Goal: Information Seeking & Learning: Check status

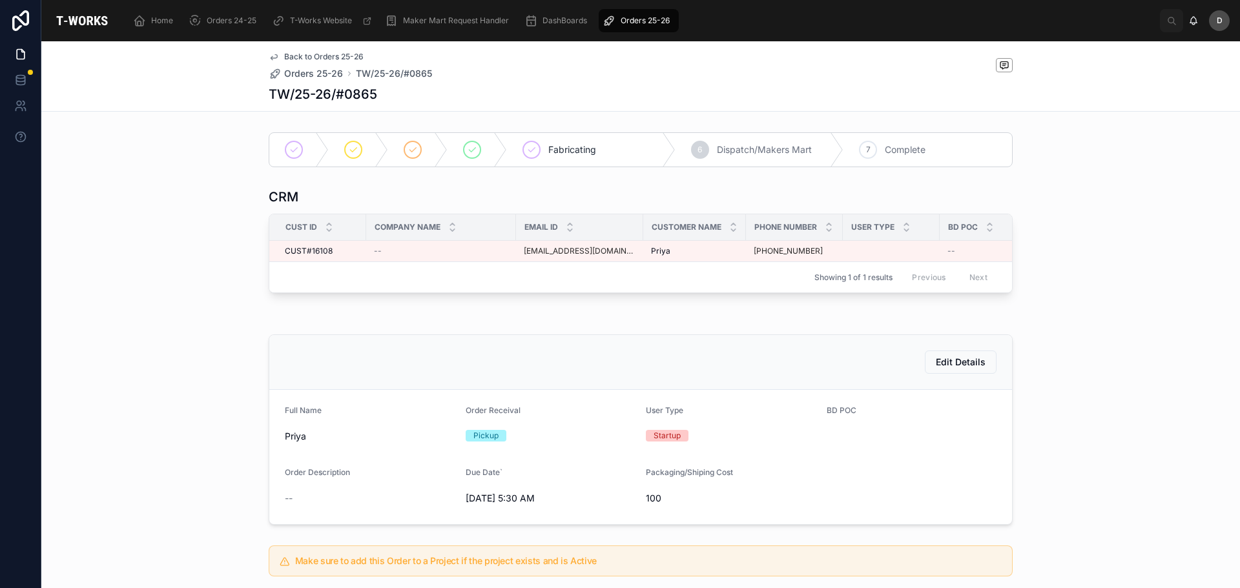
scroll to position [378, 0]
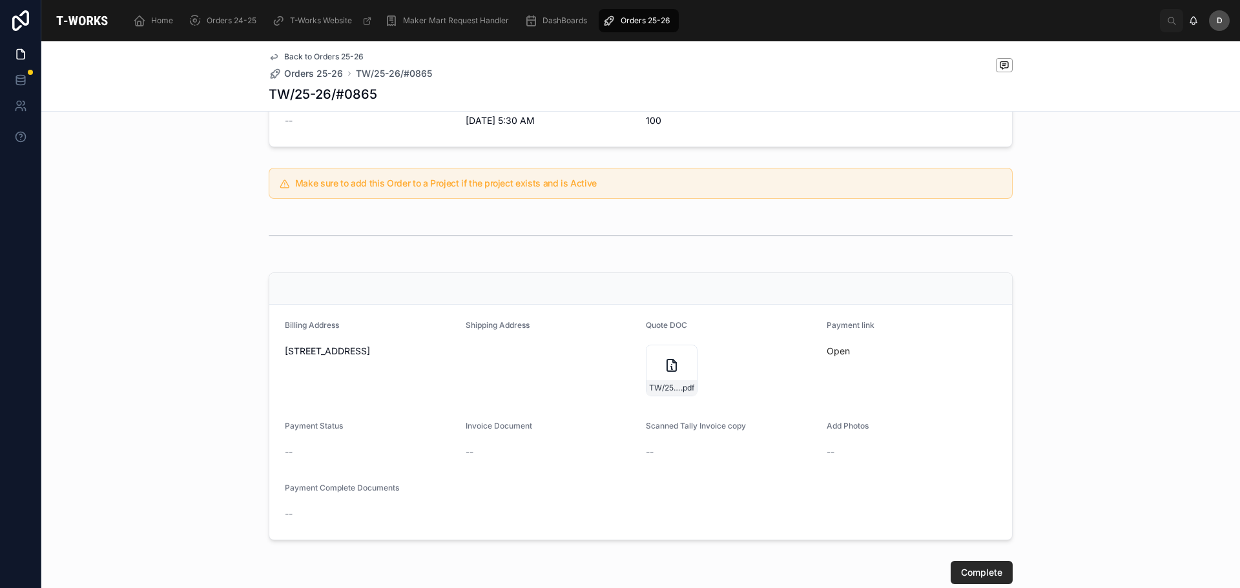
click at [651, 26] on div "Orders 25-26" at bounding box center [639, 20] width 72 height 21
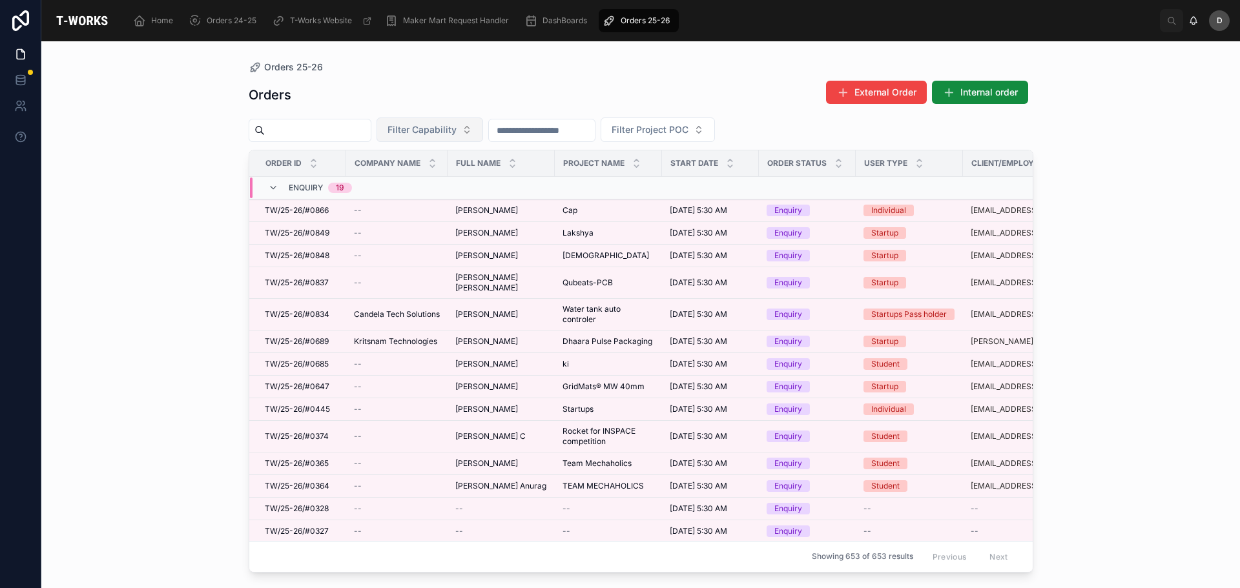
click at [457, 128] on span "Filter Capability" at bounding box center [422, 129] width 69 height 13
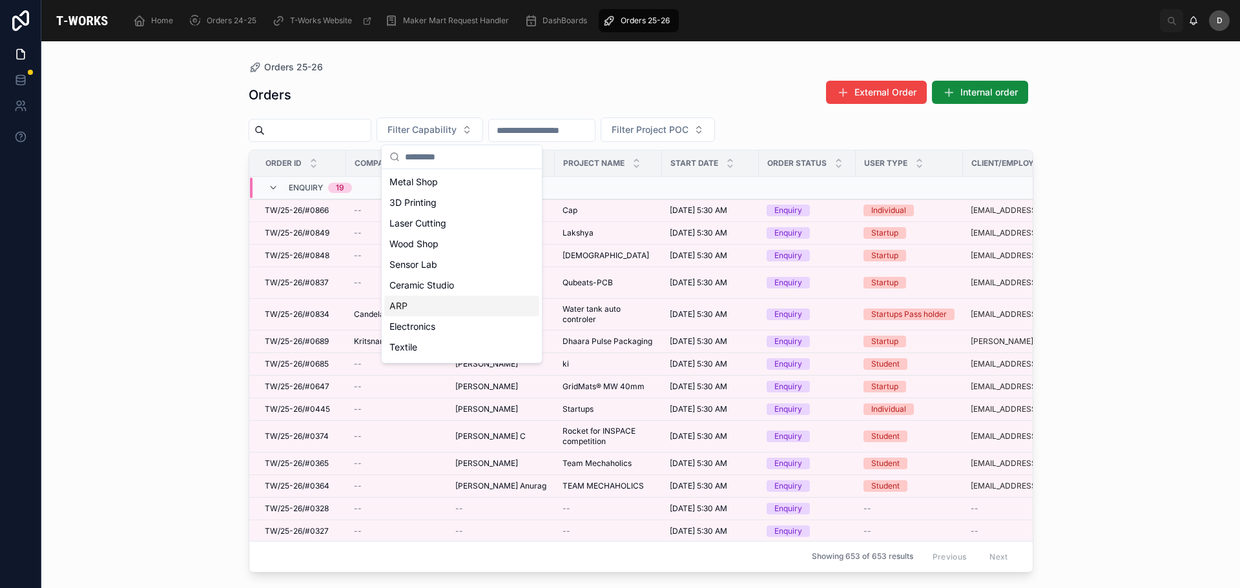
click at [428, 304] on div "ARP" at bounding box center [461, 306] width 155 height 21
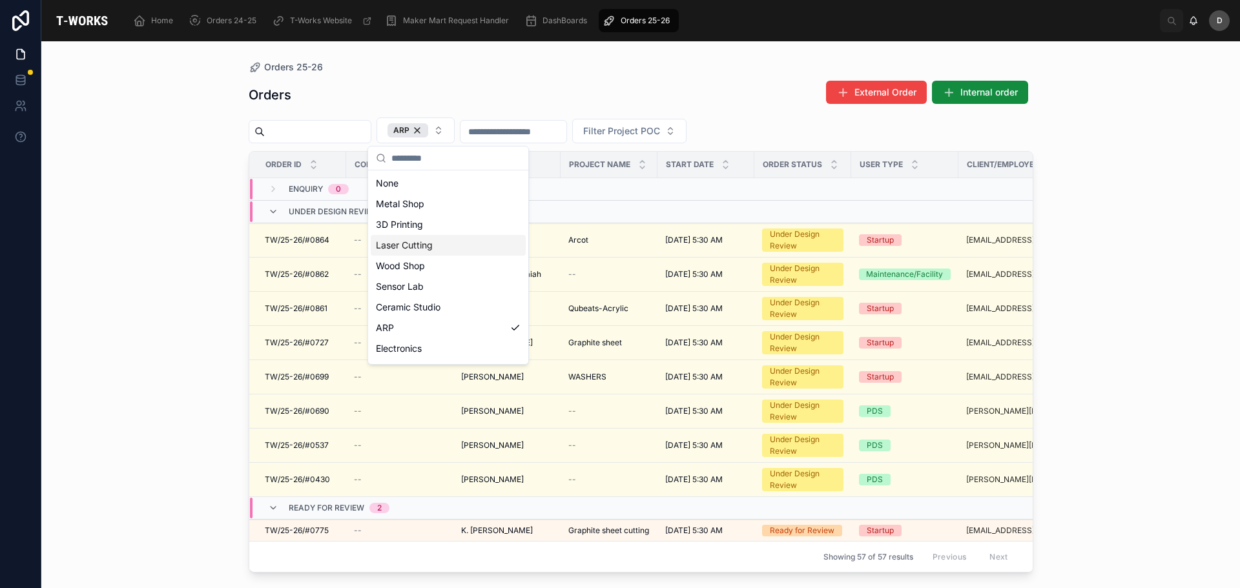
click at [432, 236] on div "Laser Cutting" at bounding box center [448, 245] width 155 height 21
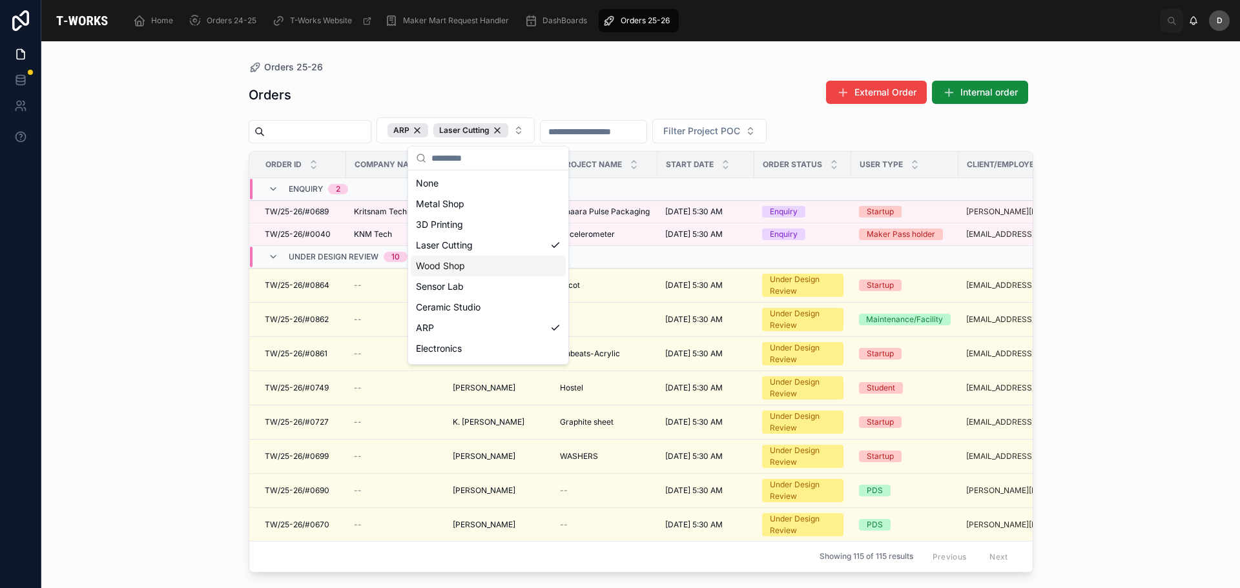
click at [541, 83] on div "Orders External Order Internal order" at bounding box center [641, 95] width 785 height 30
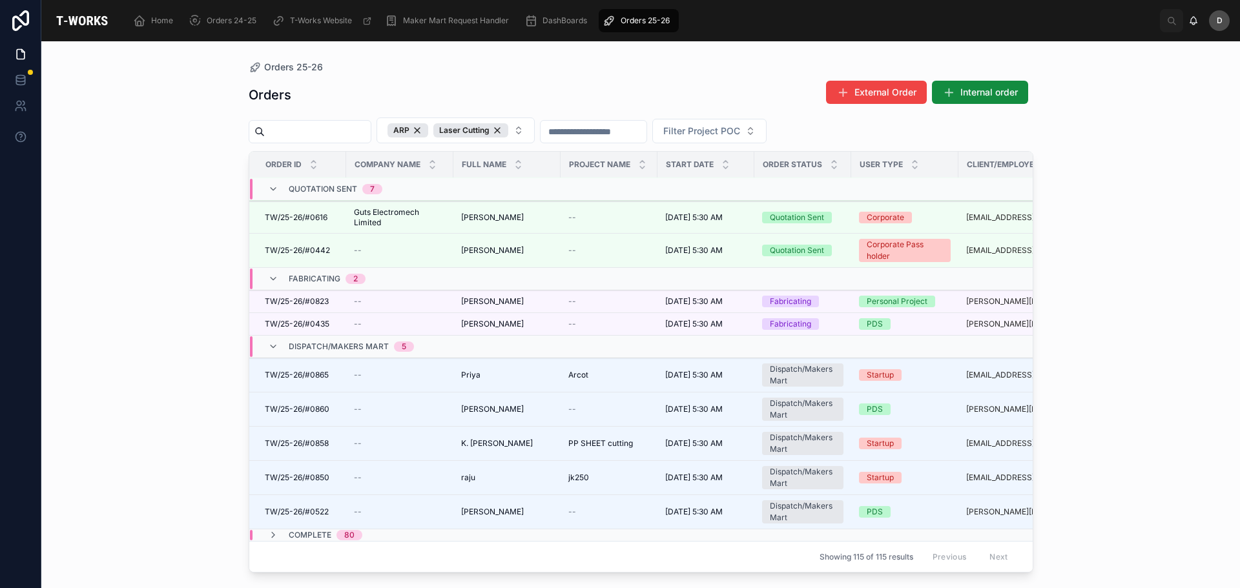
scroll to position [849, 0]
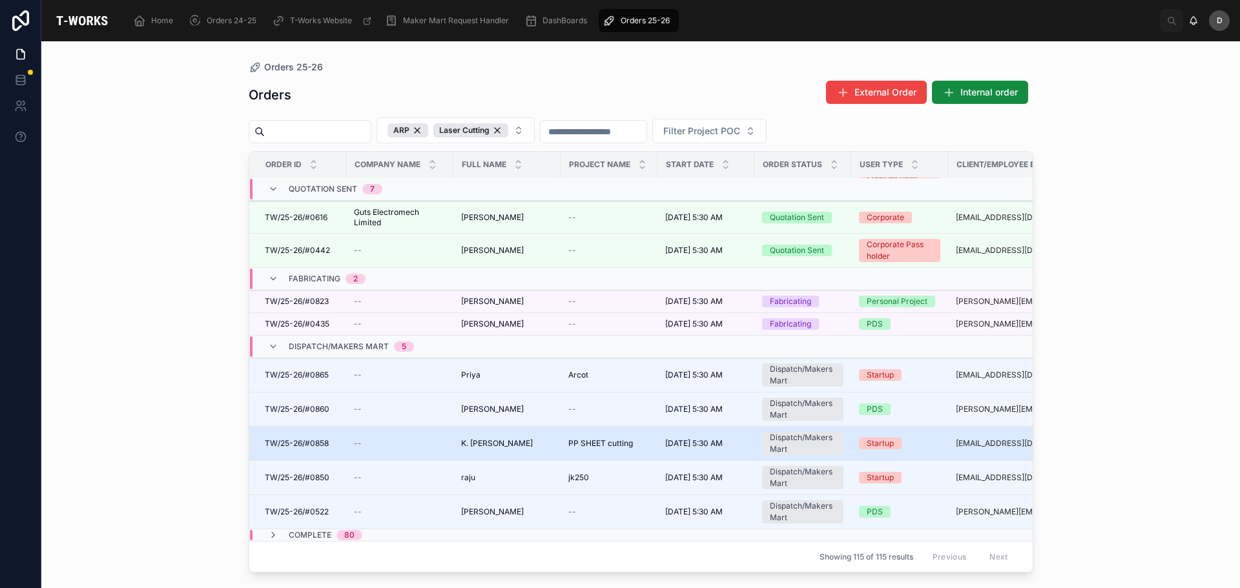
click at [583, 439] on span "PP SHEET cutting" at bounding box center [600, 444] width 65 height 10
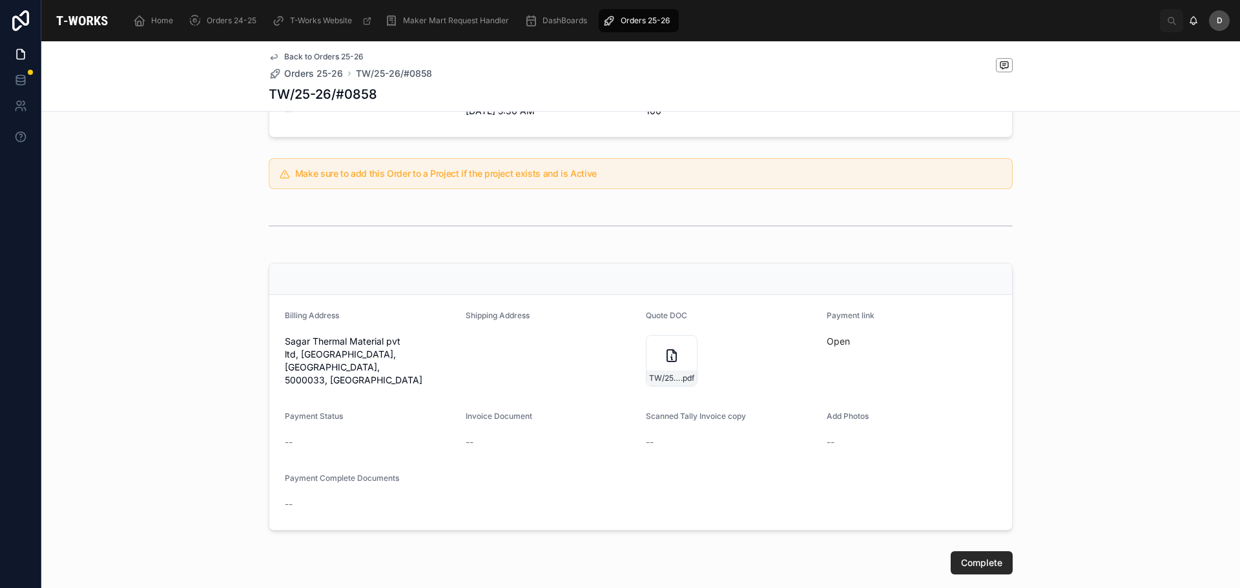
scroll to position [515, 0]
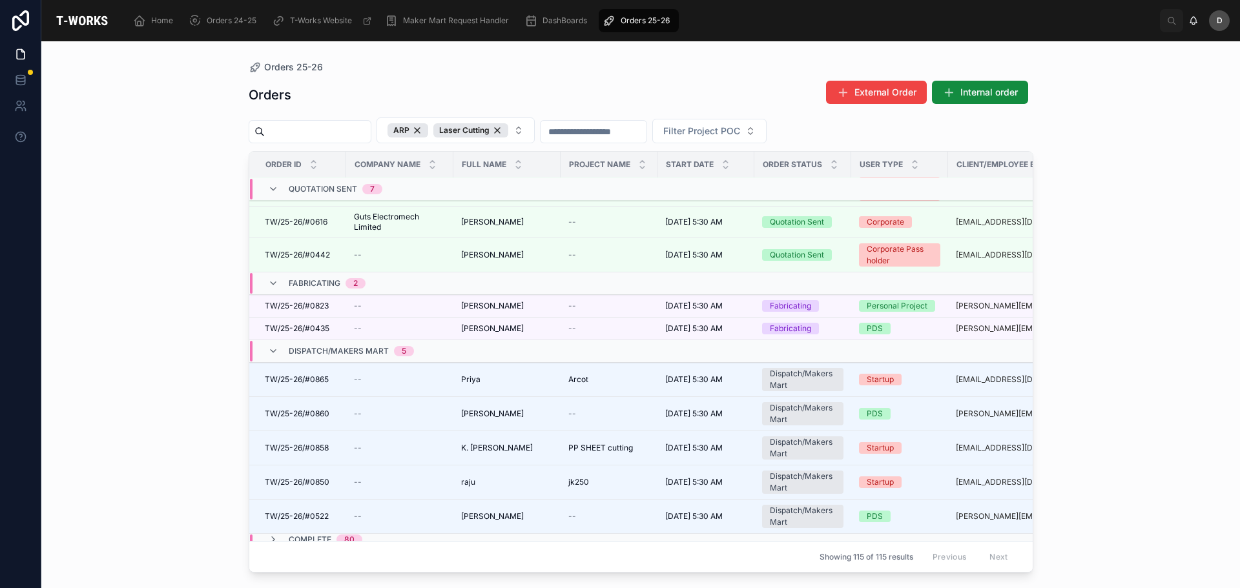
scroll to position [819, 0]
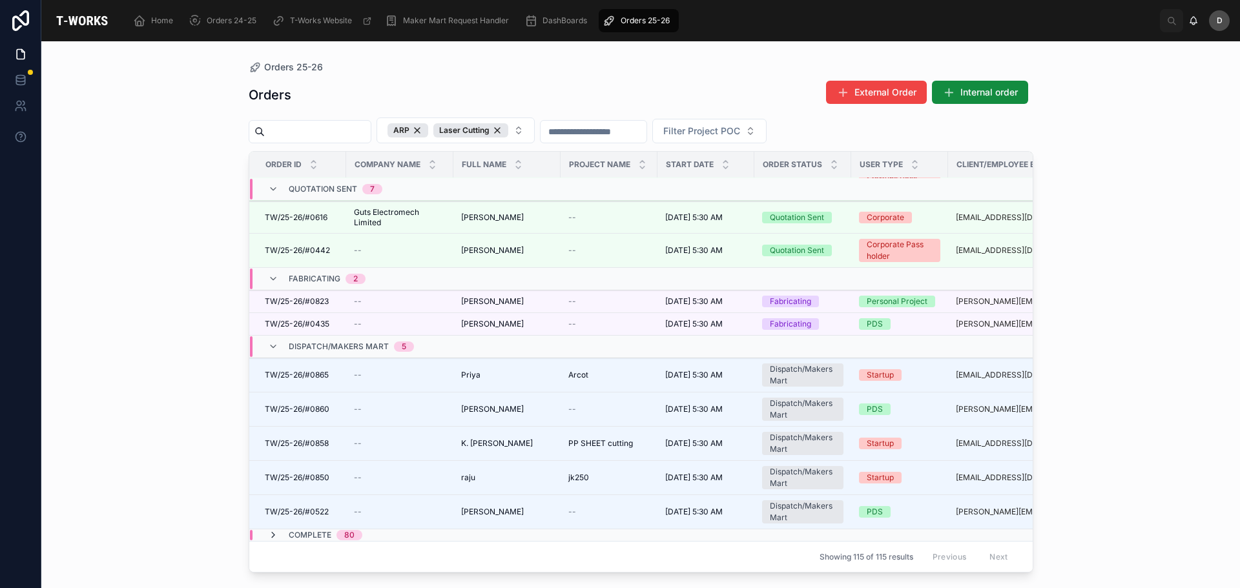
click at [276, 530] on icon at bounding box center [273, 535] width 10 height 10
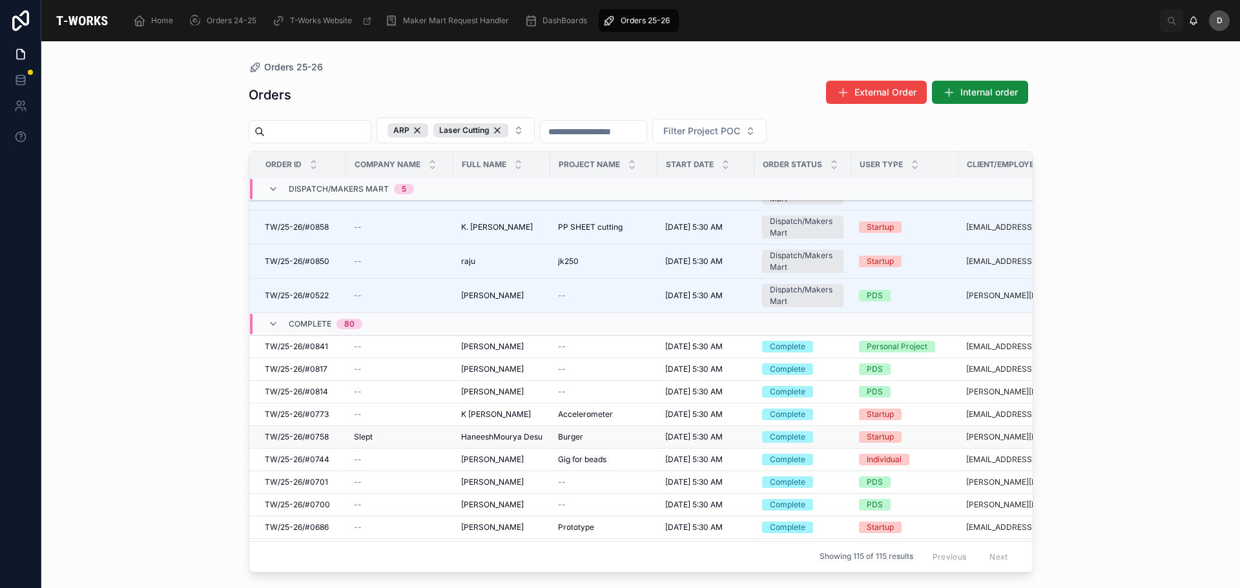
scroll to position [1061, 0]
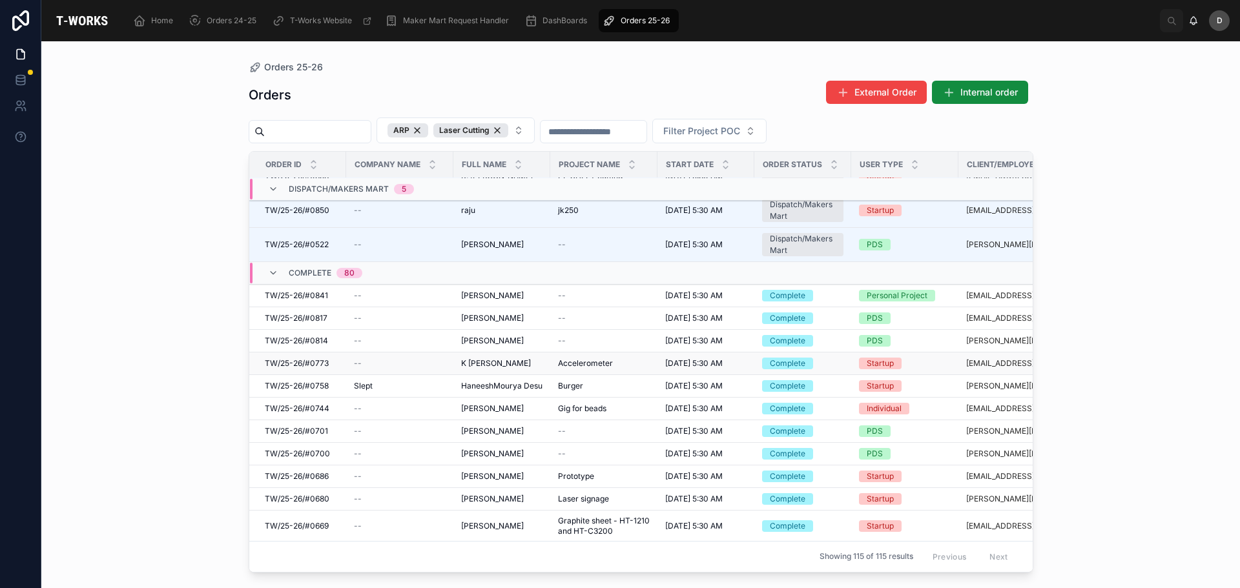
click at [536, 369] on div "K [PERSON_NAME] K [PERSON_NAME]" at bounding box center [501, 364] width 81 height 10
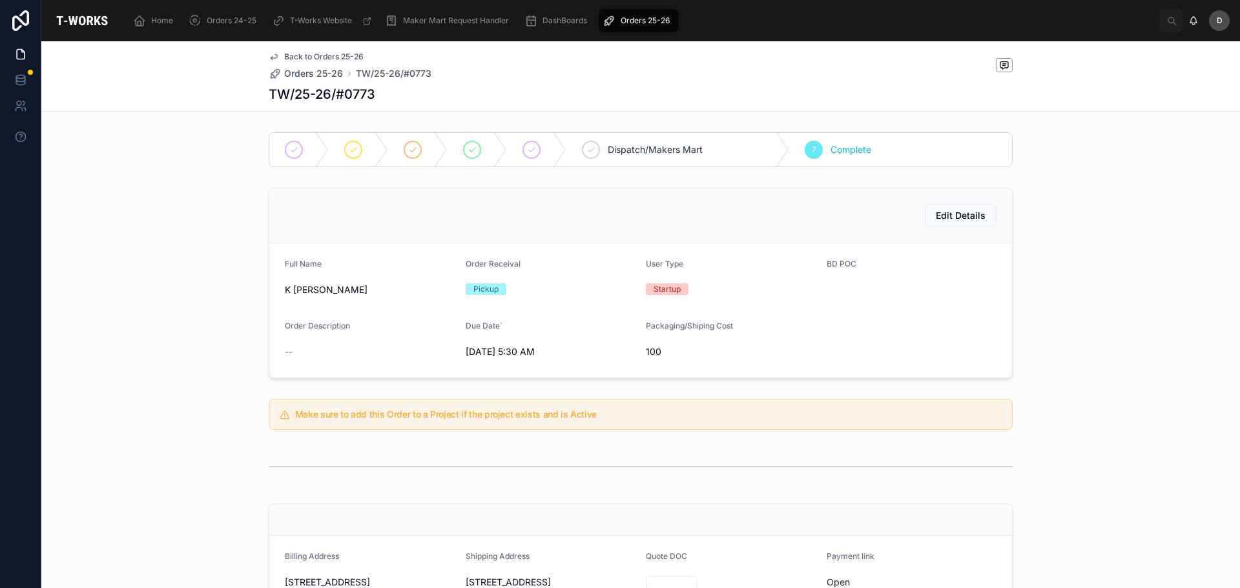
scroll to position [354, 0]
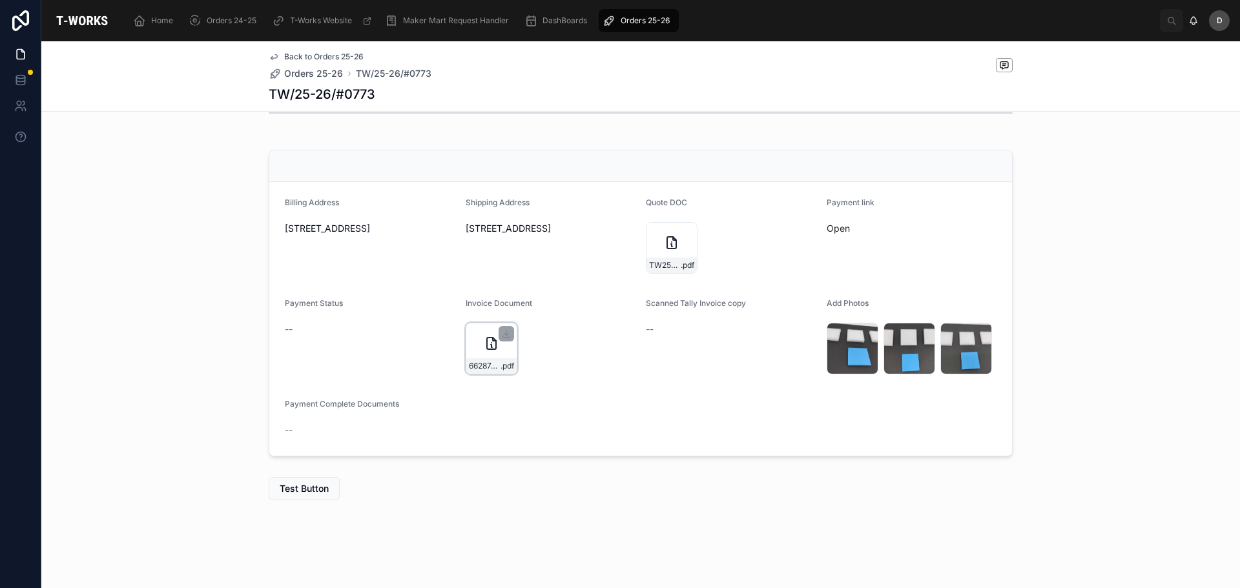
click at [472, 348] on div "66287d0a-5512-402b-9c55-5964fdc6aa5b-Knm-Tech---(0773)-Tax-Invoice29082025 .pdf" at bounding box center [492, 349] width 52 height 52
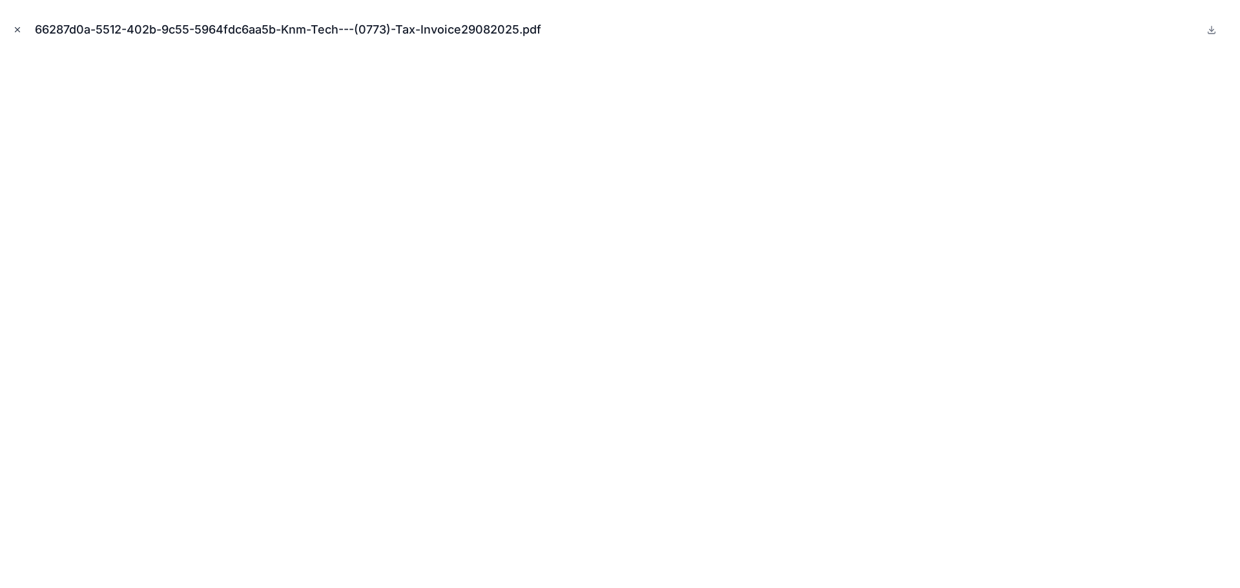
click at [24, 29] on button "Close modal" at bounding box center [17, 30] width 14 height 14
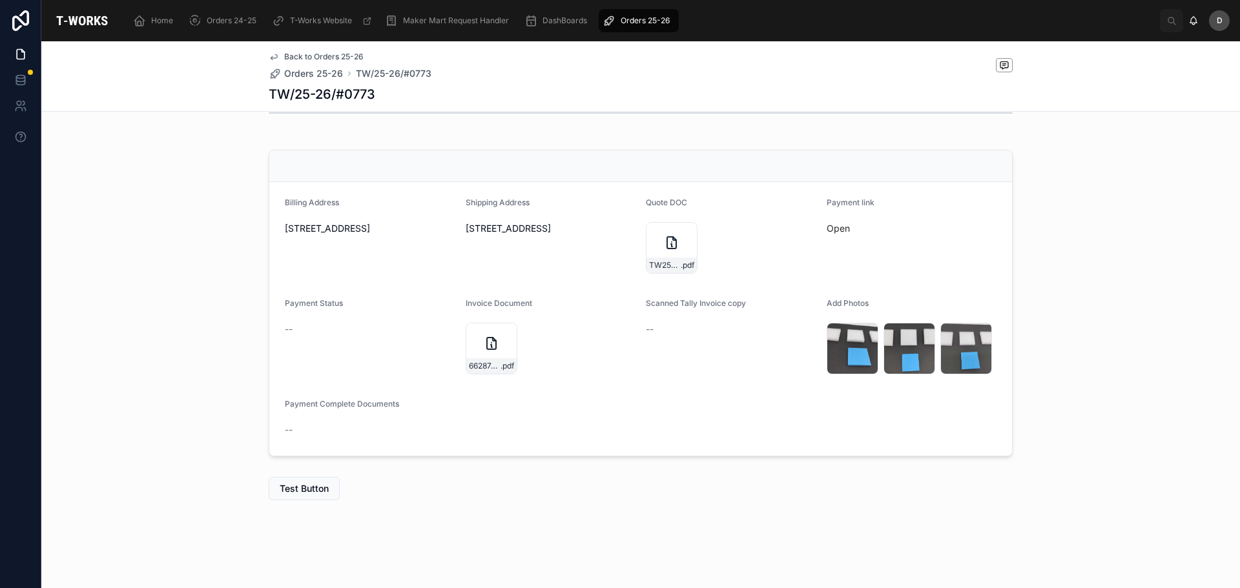
click at [639, 15] on div "Orders 25-26" at bounding box center [639, 20] width 72 height 21
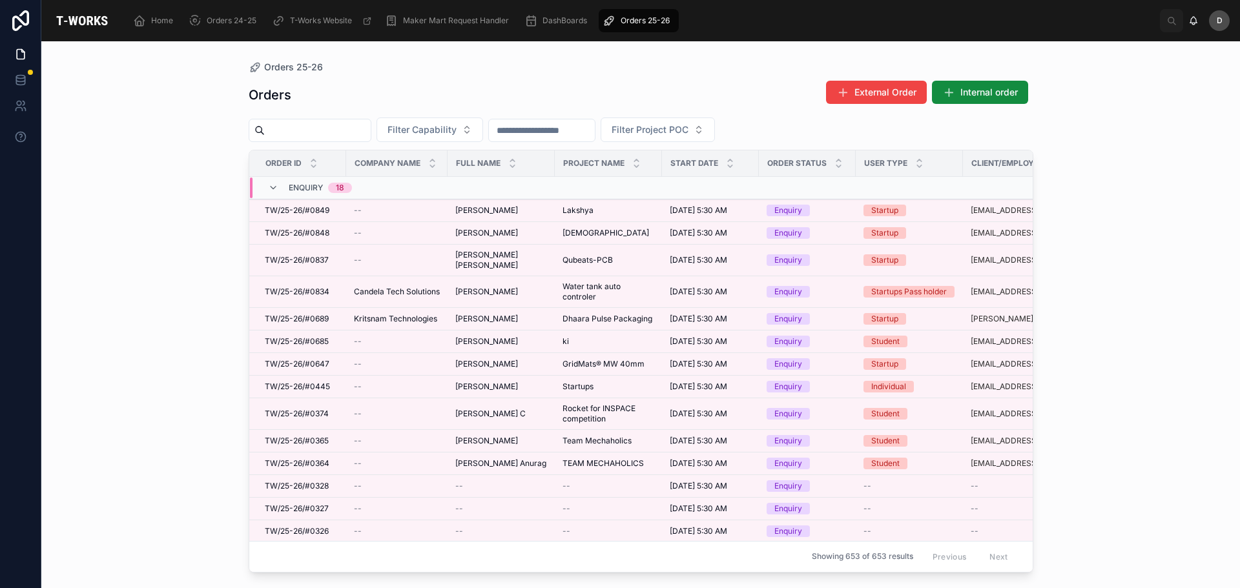
scroll to position [65, 0]
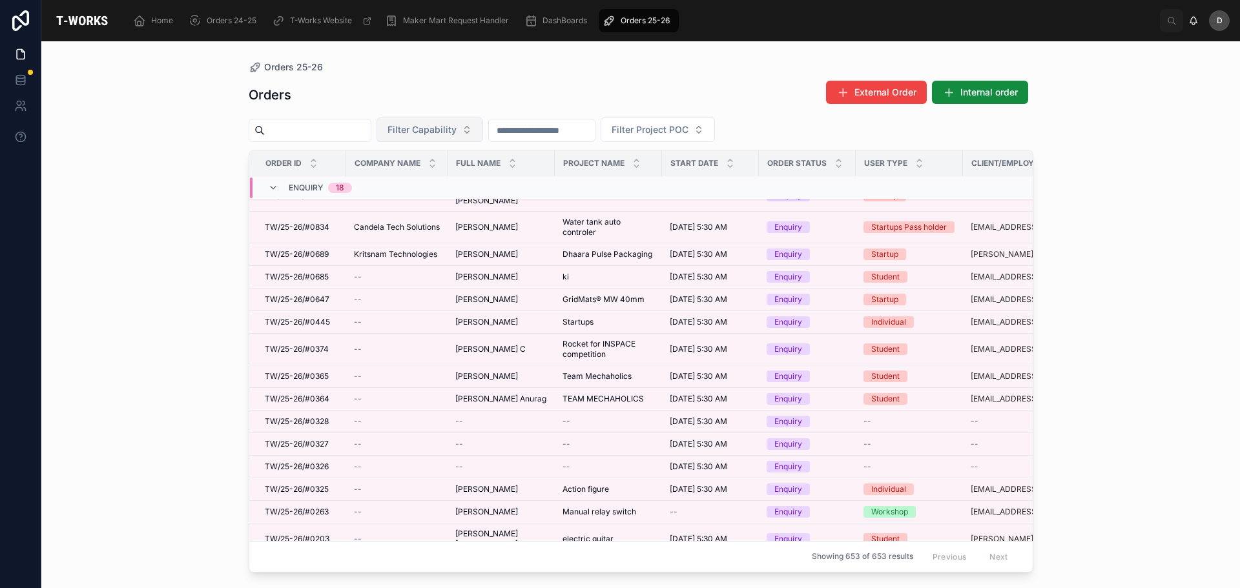
click at [483, 132] on button "Filter Capability" at bounding box center [430, 130] width 107 height 25
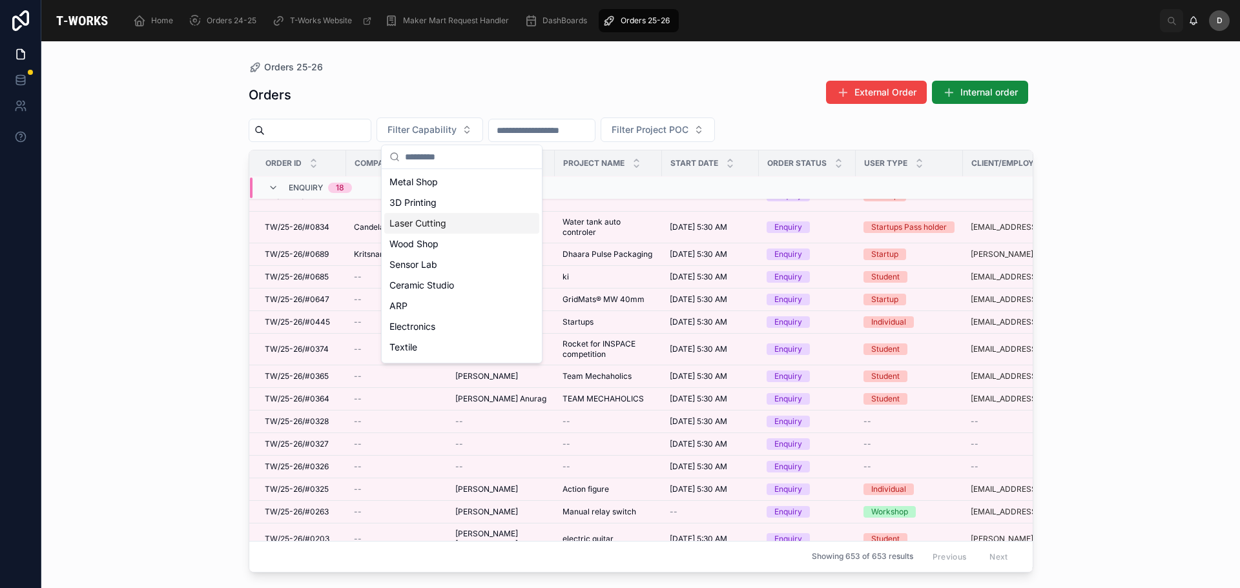
click at [448, 221] on div "Laser Cutting" at bounding box center [461, 223] width 155 height 21
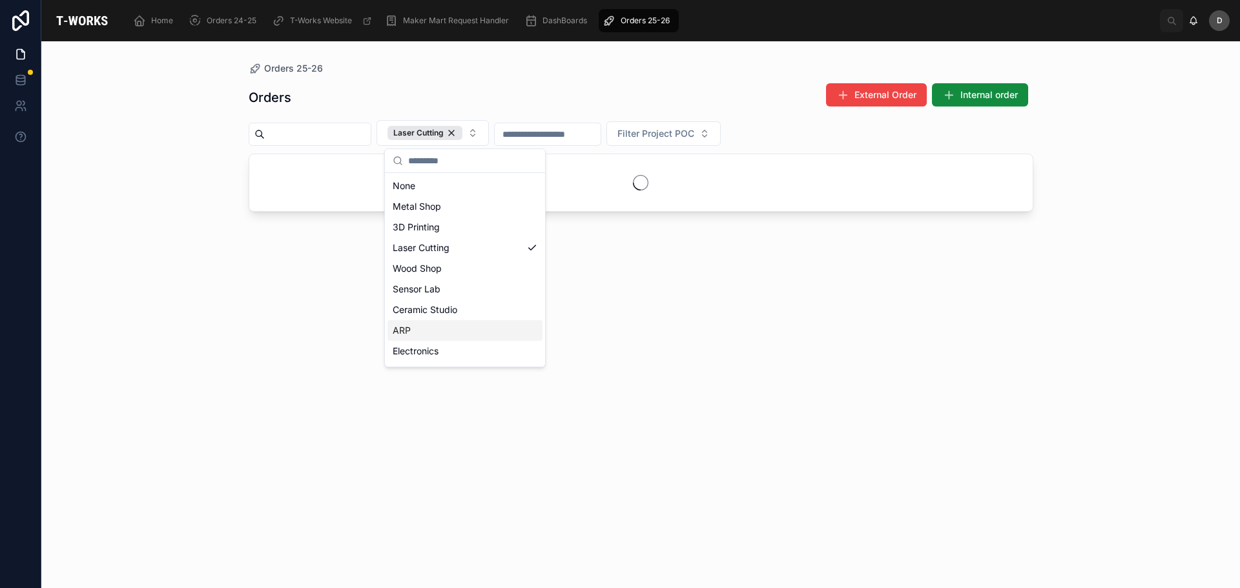
click at [426, 325] on div "ARP" at bounding box center [465, 330] width 155 height 21
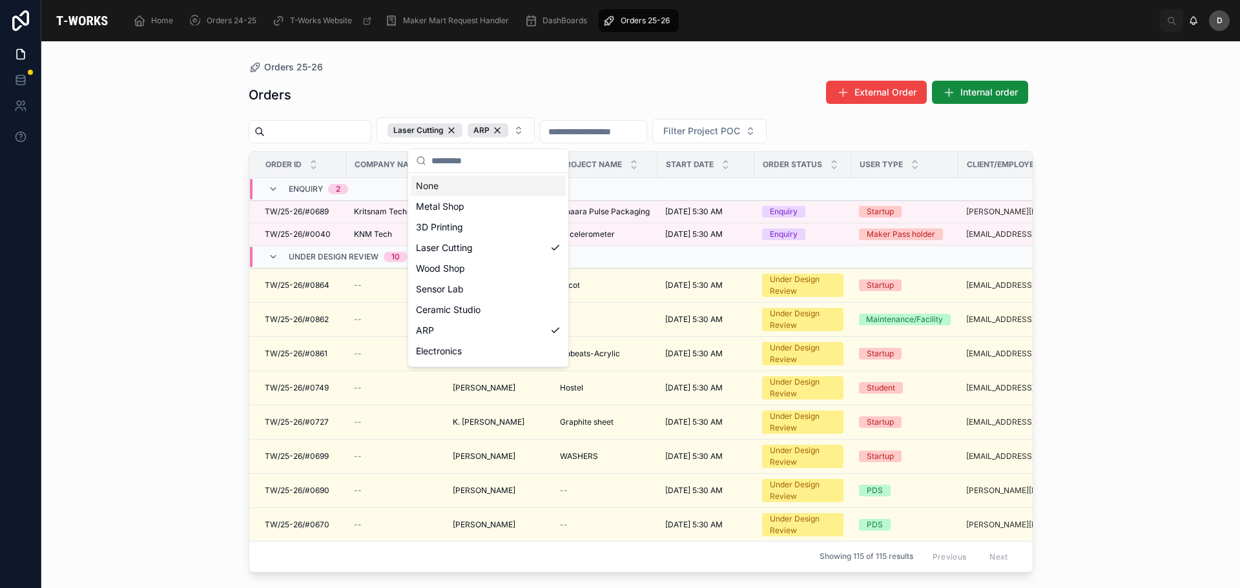
click at [498, 72] on div "Orders 25-26" at bounding box center [641, 67] width 785 height 10
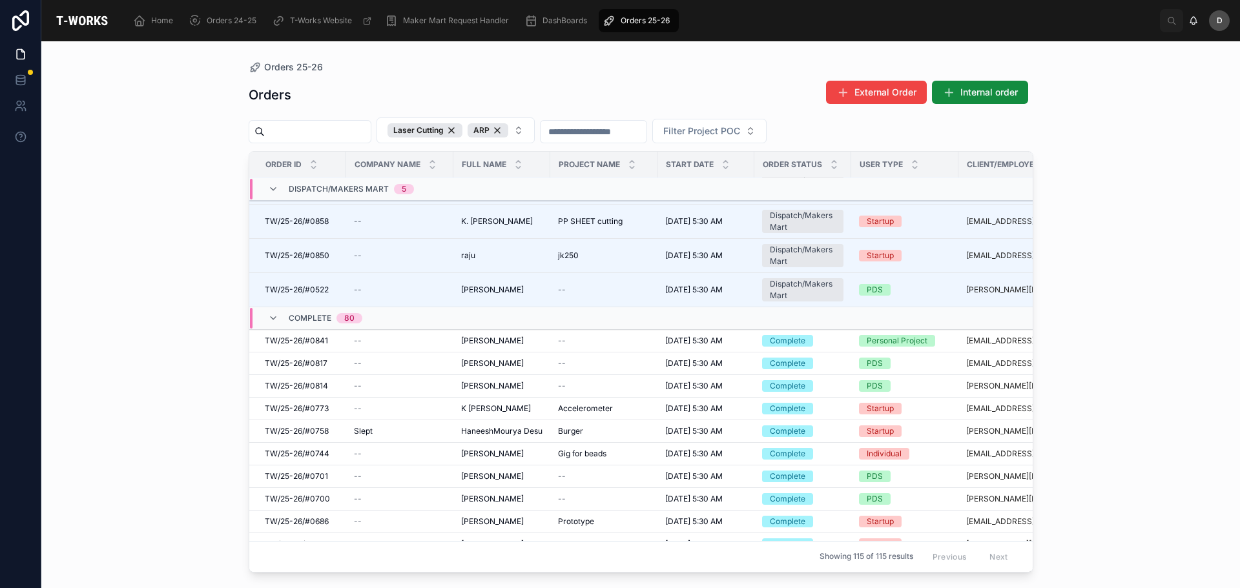
scroll to position [1080, 0]
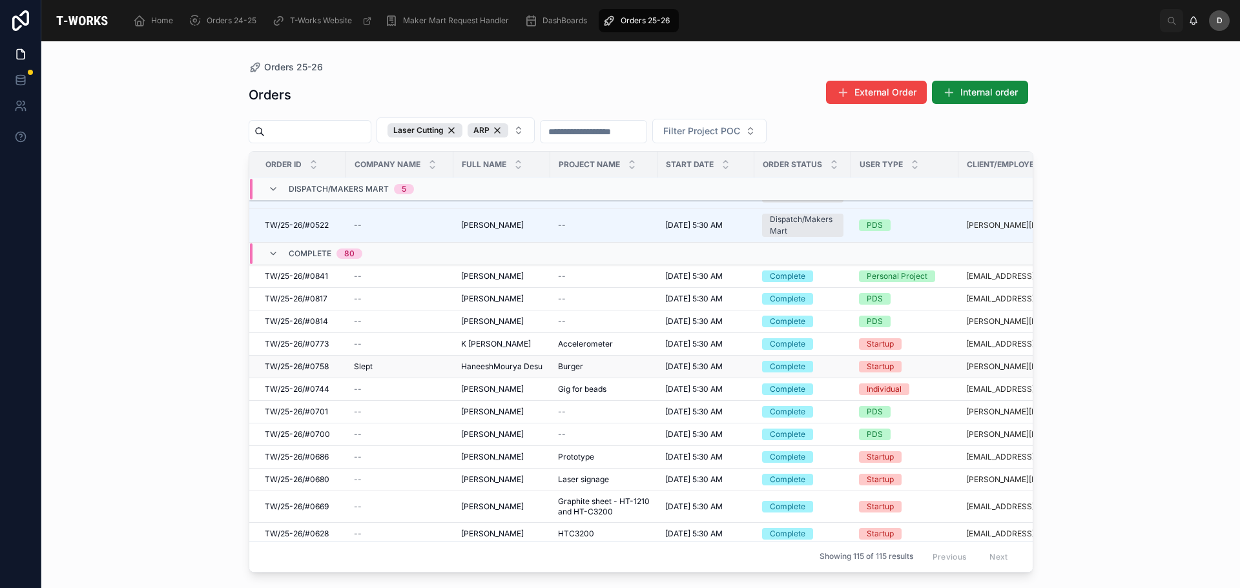
click at [577, 372] on span "Burger" at bounding box center [570, 367] width 25 height 10
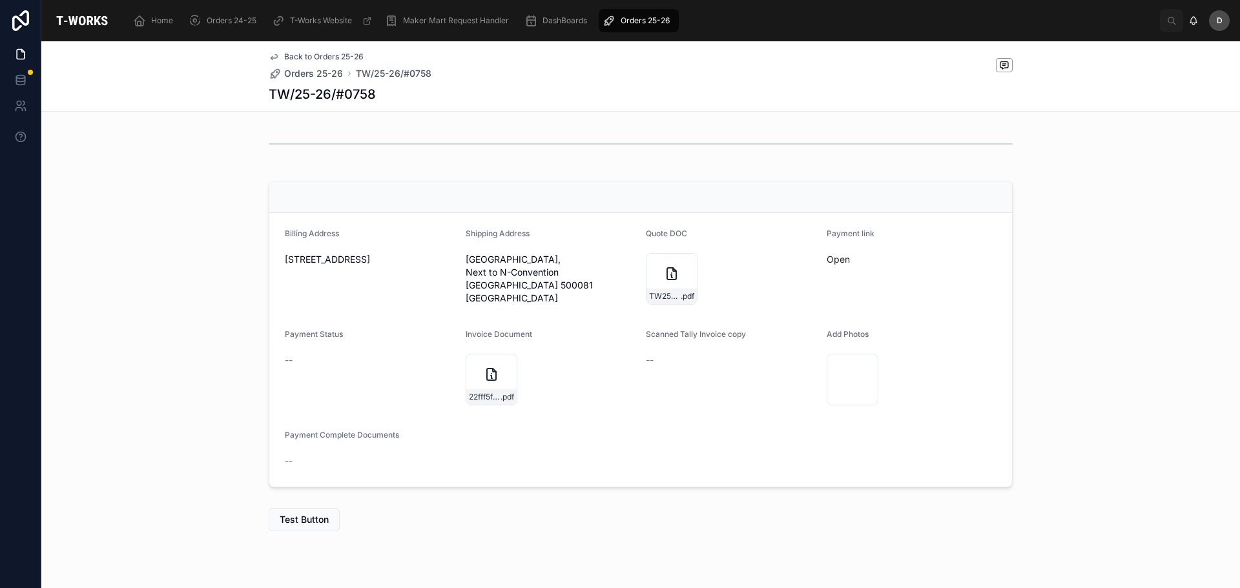
scroll to position [367, 0]
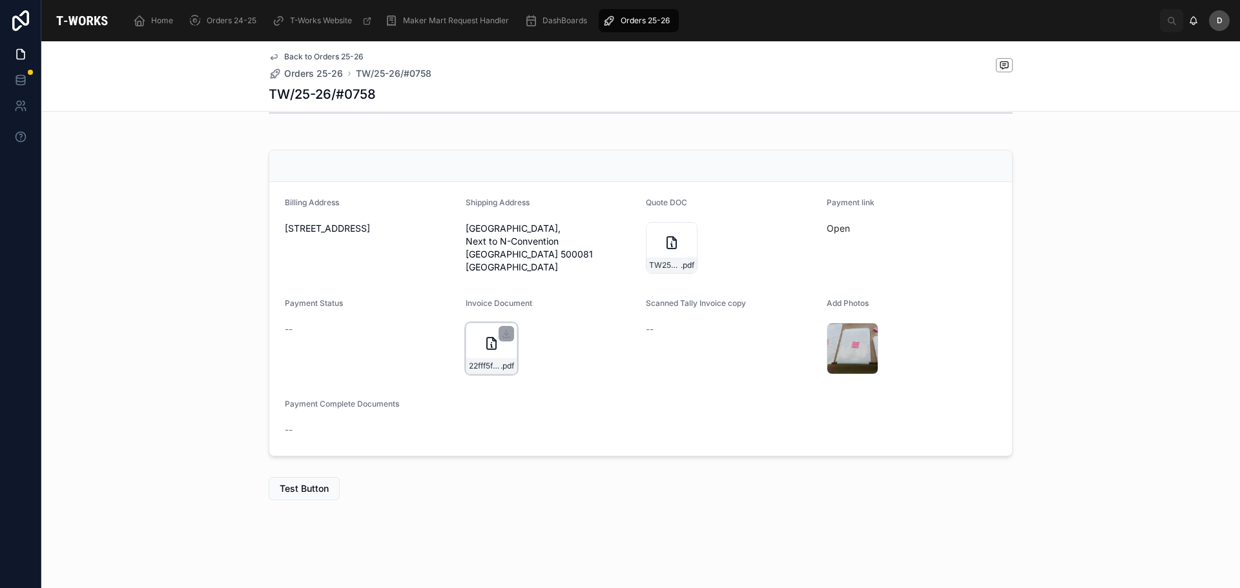
click at [472, 357] on div "22fff5fb-7612-4510-a36a-a76ac46e5ba2-Slept-Research-%26-devolopment-[GEOGRAPHIC…" at bounding box center [492, 349] width 52 height 52
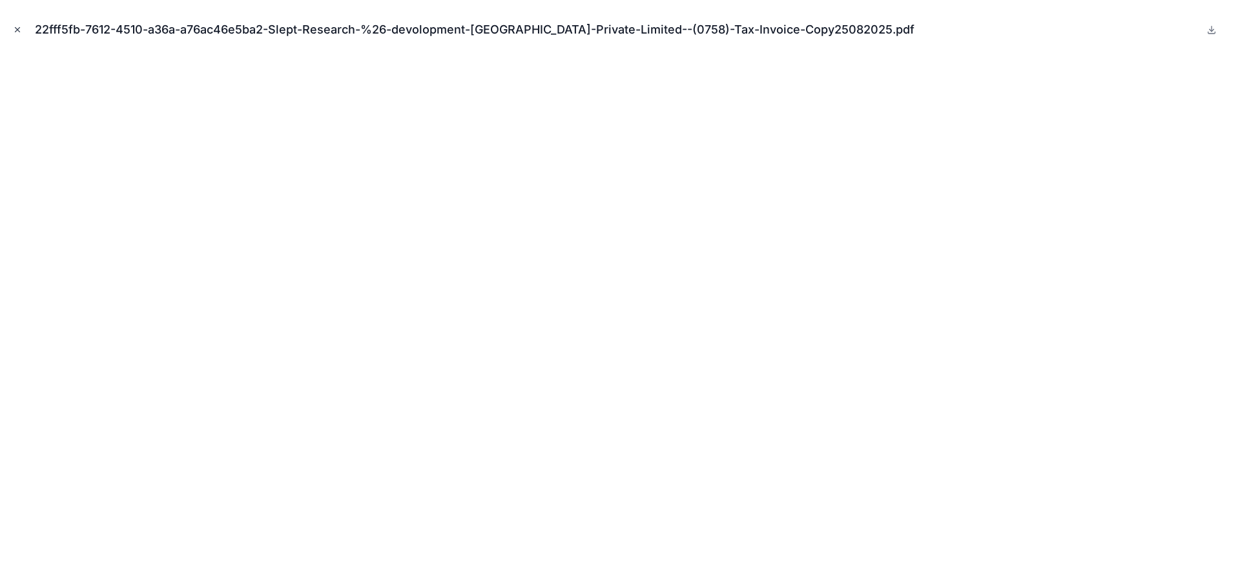
click at [12, 32] on button "Close modal" at bounding box center [17, 30] width 14 height 14
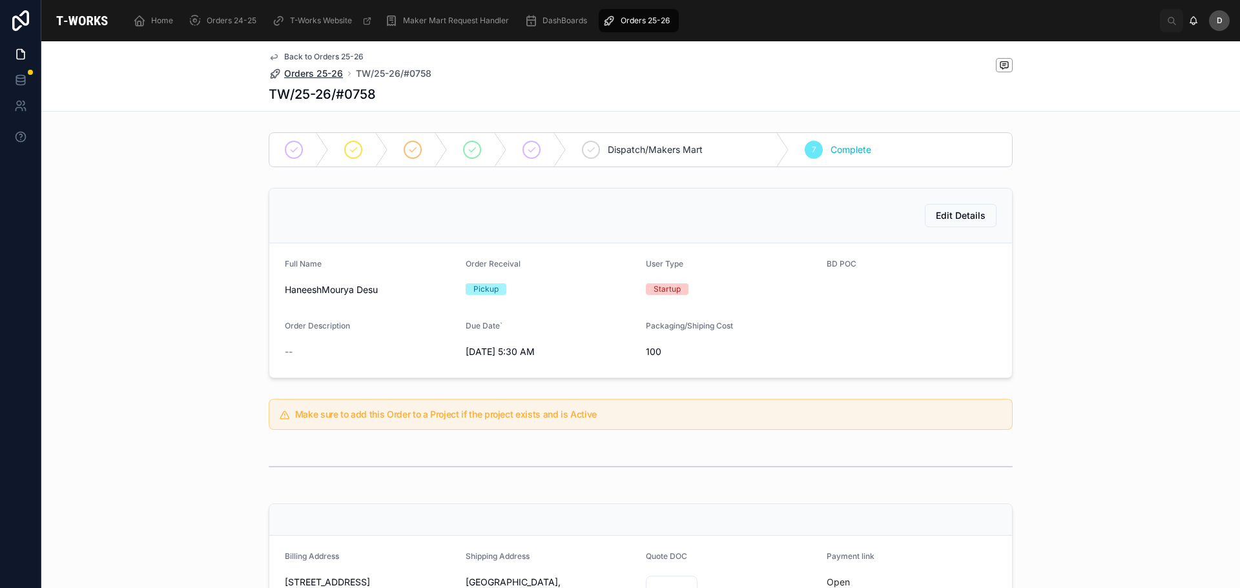
click at [331, 72] on span "Orders 25-26" at bounding box center [313, 73] width 59 height 13
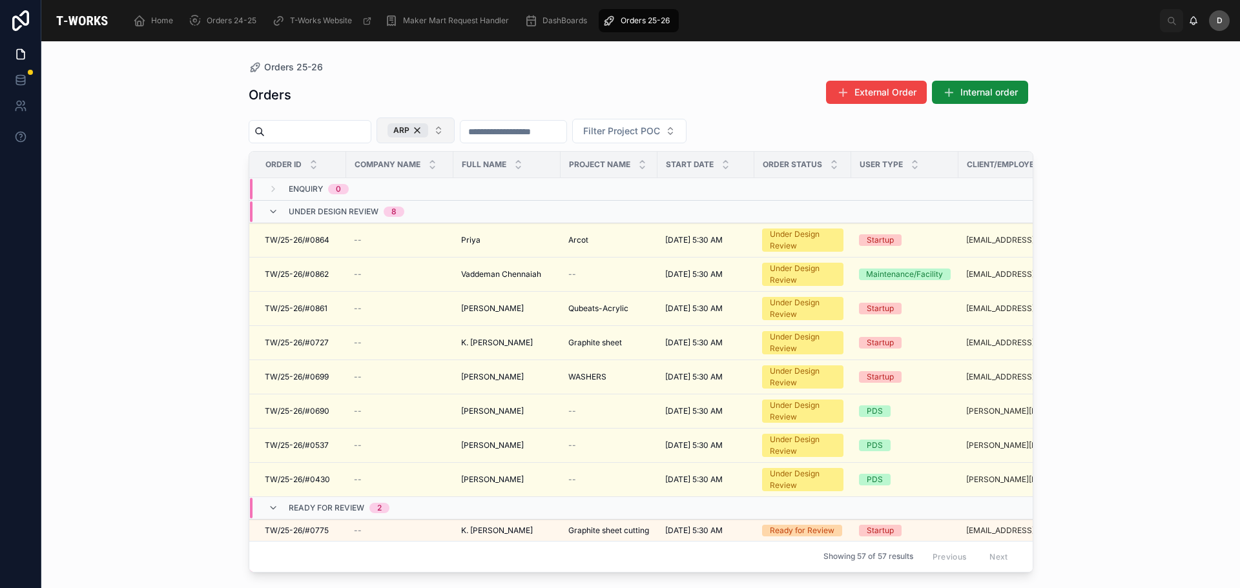
click at [455, 127] on button "ARP" at bounding box center [416, 131] width 78 height 26
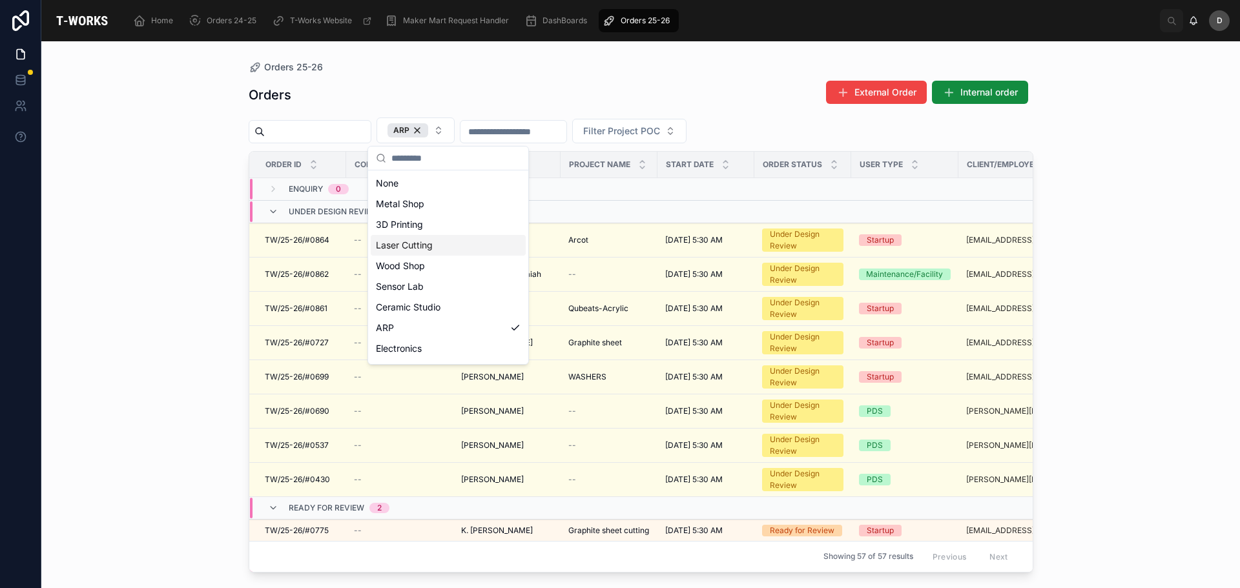
click at [407, 246] on div "Laser Cutting" at bounding box center [448, 245] width 155 height 21
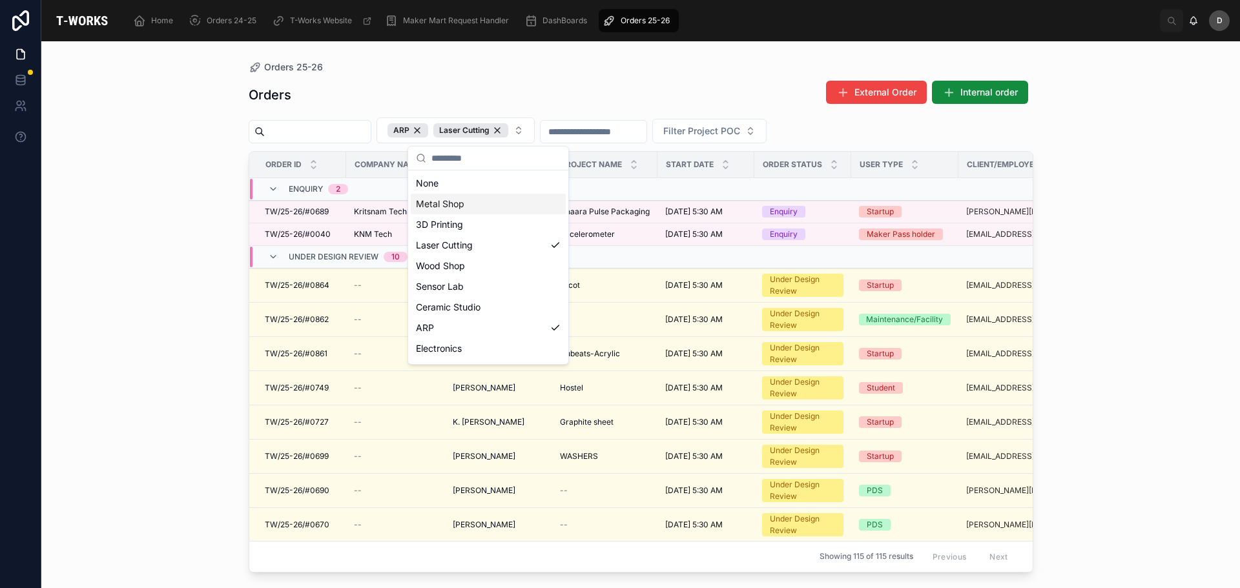
click at [567, 85] on div "Orders External Order Internal order" at bounding box center [641, 95] width 785 height 30
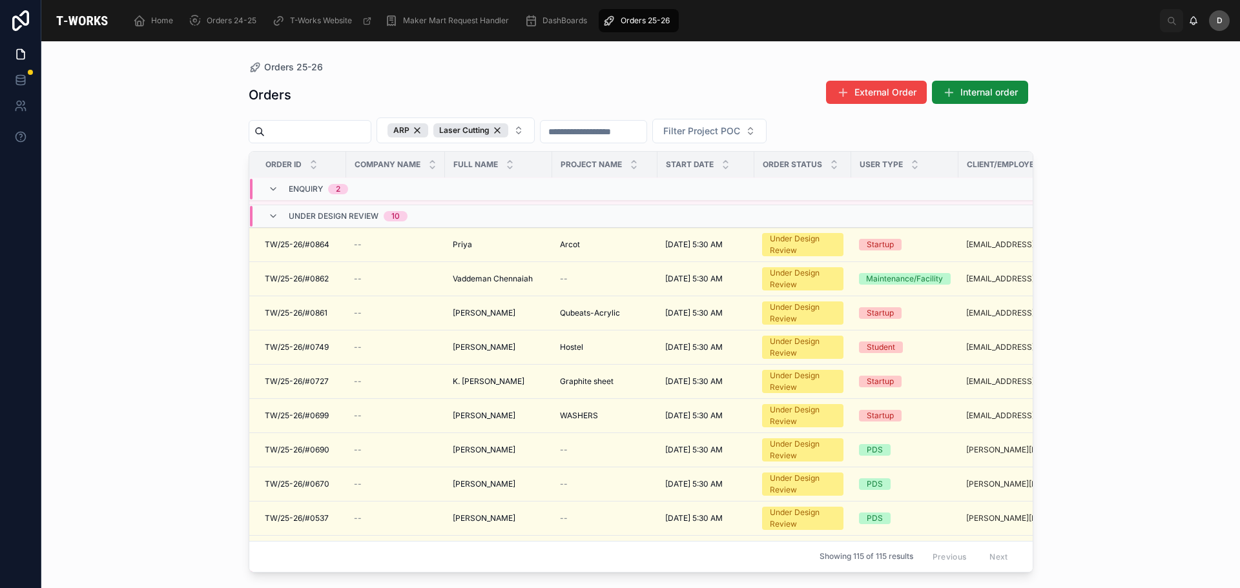
scroll to position [23, 0]
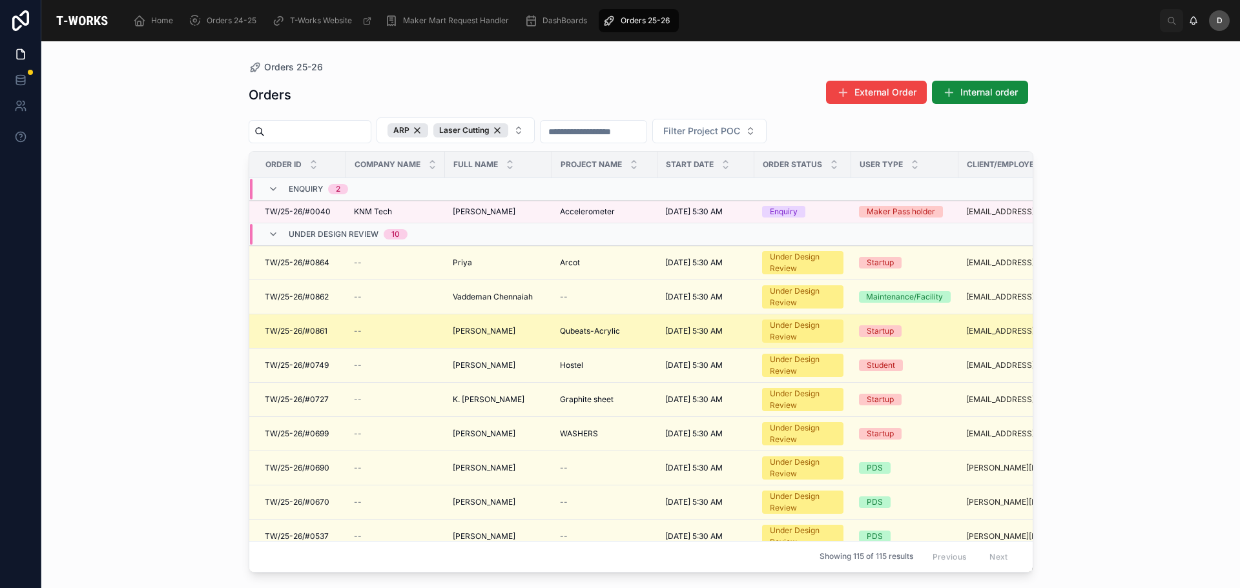
click at [574, 335] on span "Qubeats-Acrylic" at bounding box center [590, 331] width 60 height 10
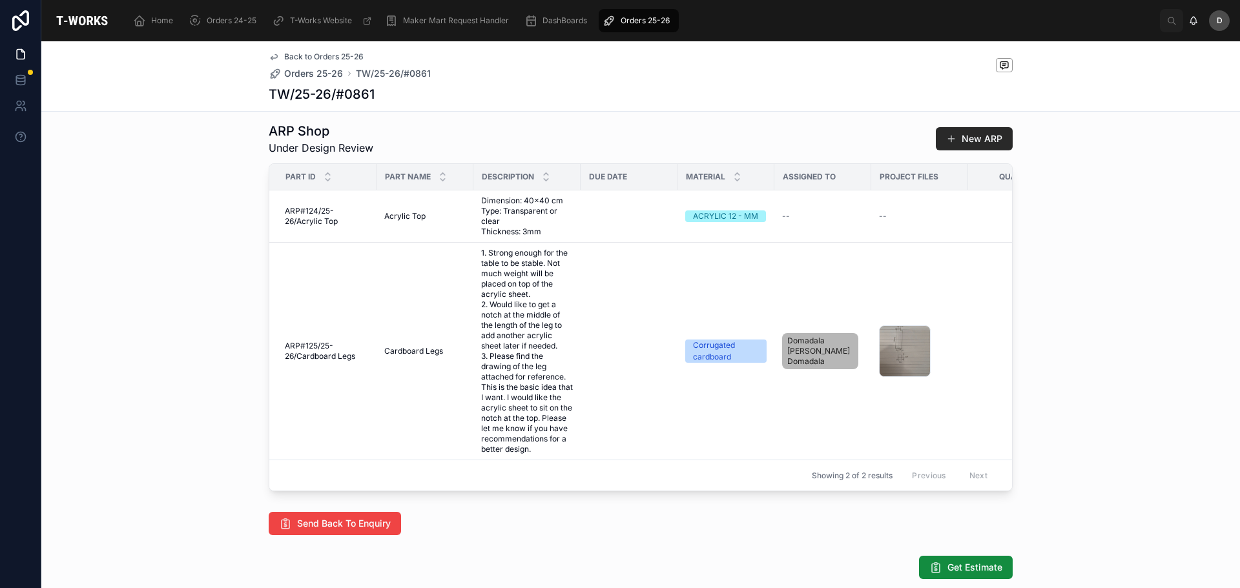
scroll to position [646, 0]
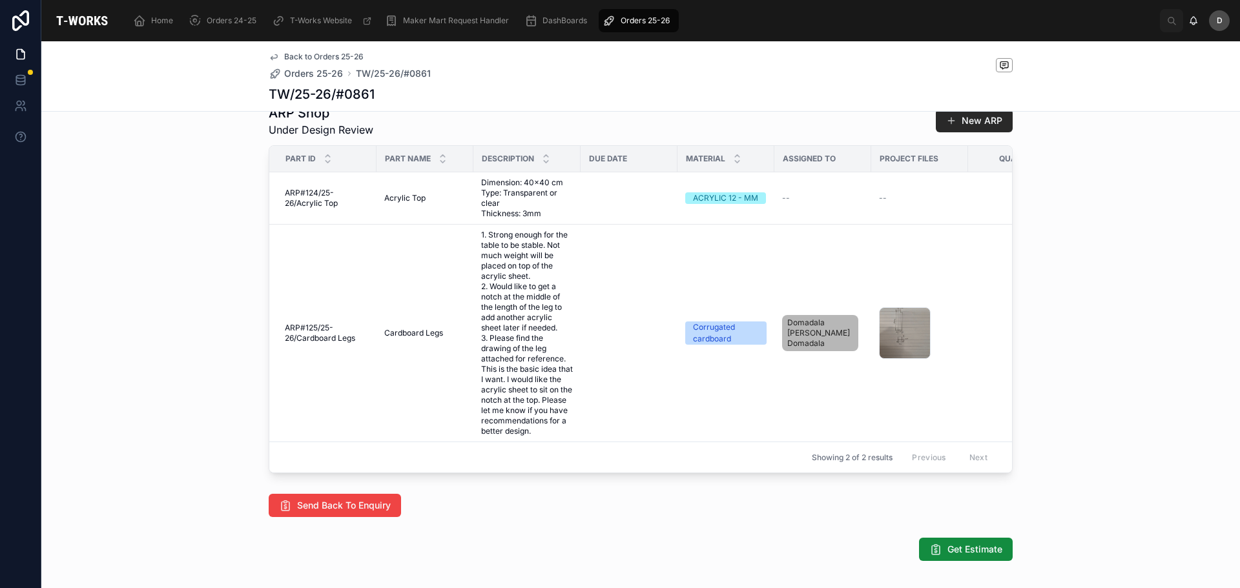
click at [647, 18] on span "Orders 25-26" at bounding box center [645, 21] width 49 height 10
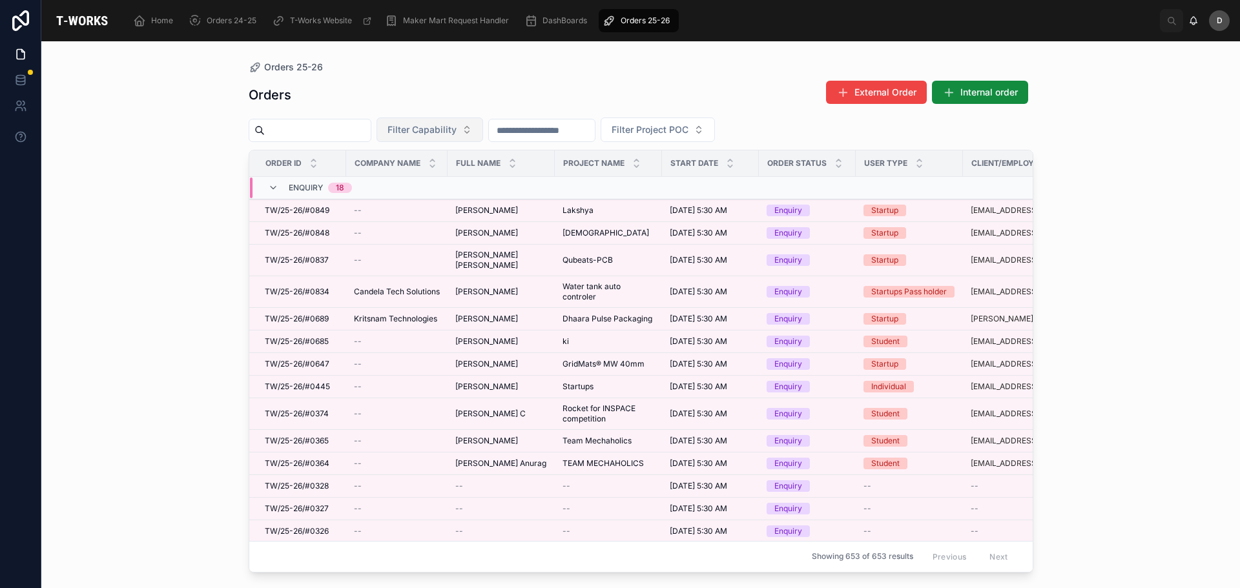
drag, startPoint x: 483, startPoint y: 137, endPoint x: 493, endPoint y: 140, distance: 10.0
click at [483, 138] on button "Filter Capability" at bounding box center [430, 130] width 107 height 25
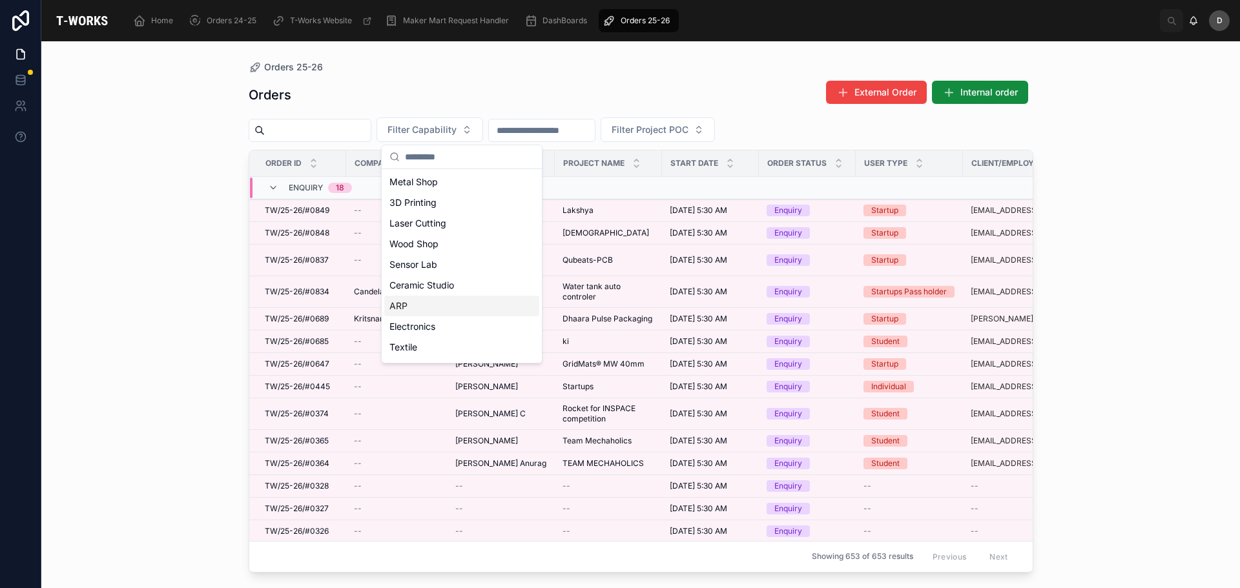
click at [440, 306] on div "ARP" at bounding box center [461, 306] width 155 height 21
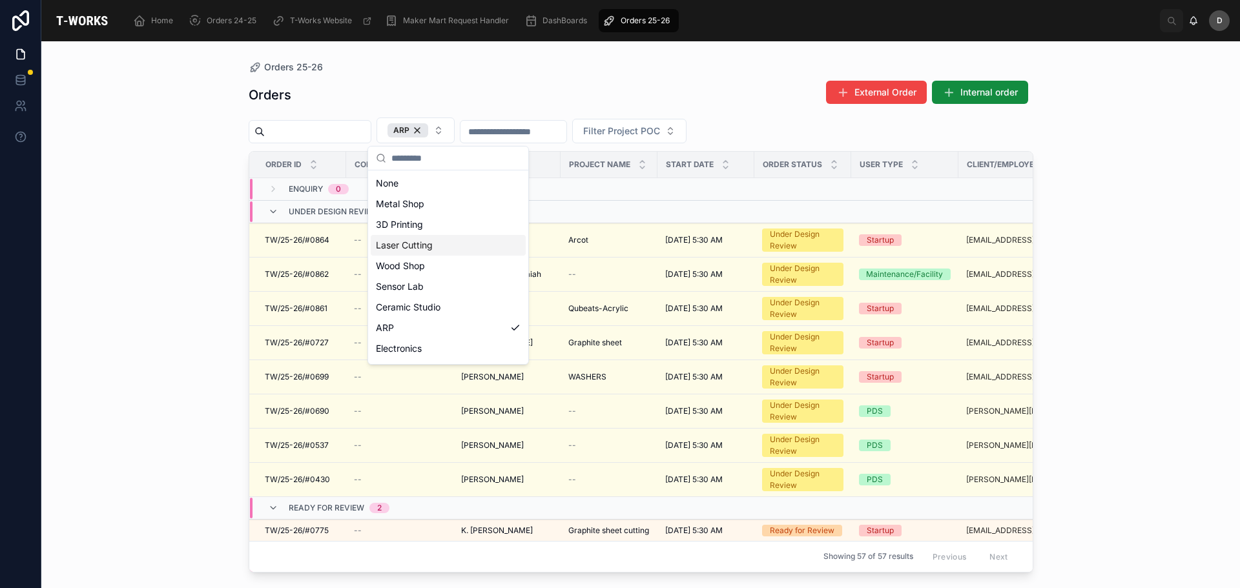
click at [435, 253] on div "Laser Cutting" at bounding box center [448, 245] width 155 height 21
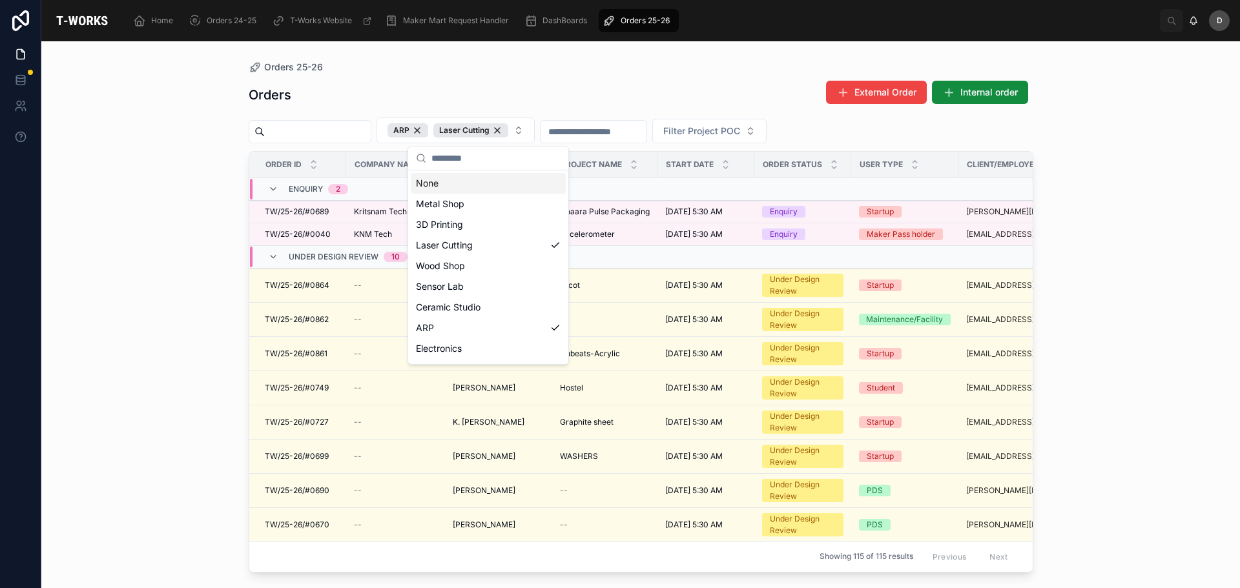
click at [590, 79] on div "Orders External Order Internal order ARP Laser Cutting Filter Project POC Order…" at bounding box center [641, 322] width 785 height 501
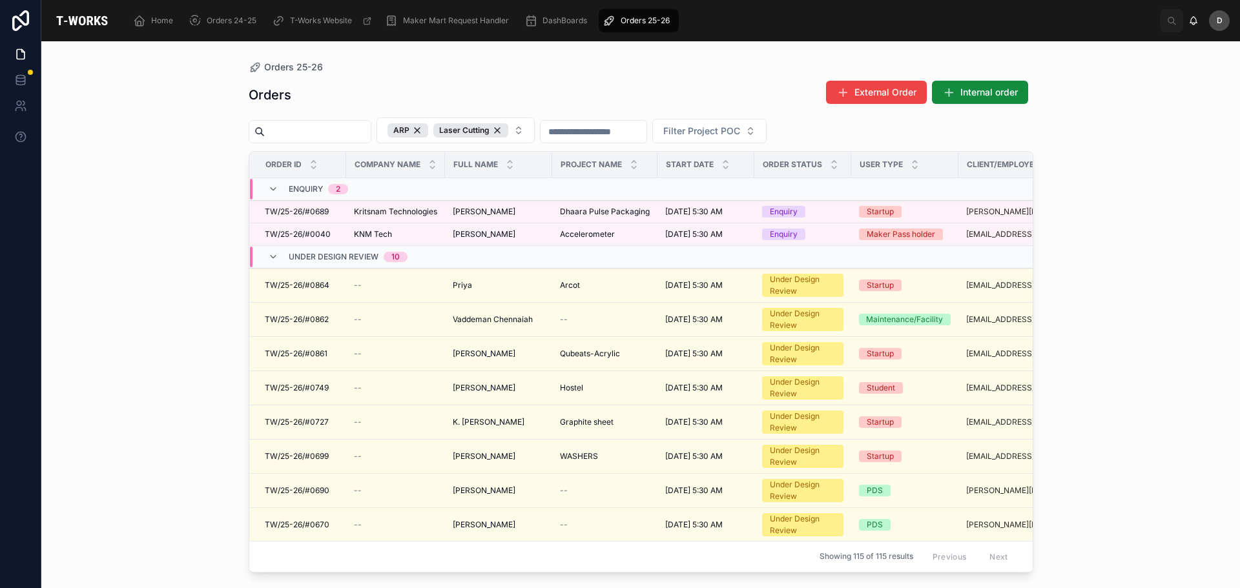
click at [692, 167] on span "Start Date" at bounding box center [690, 165] width 48 height 10
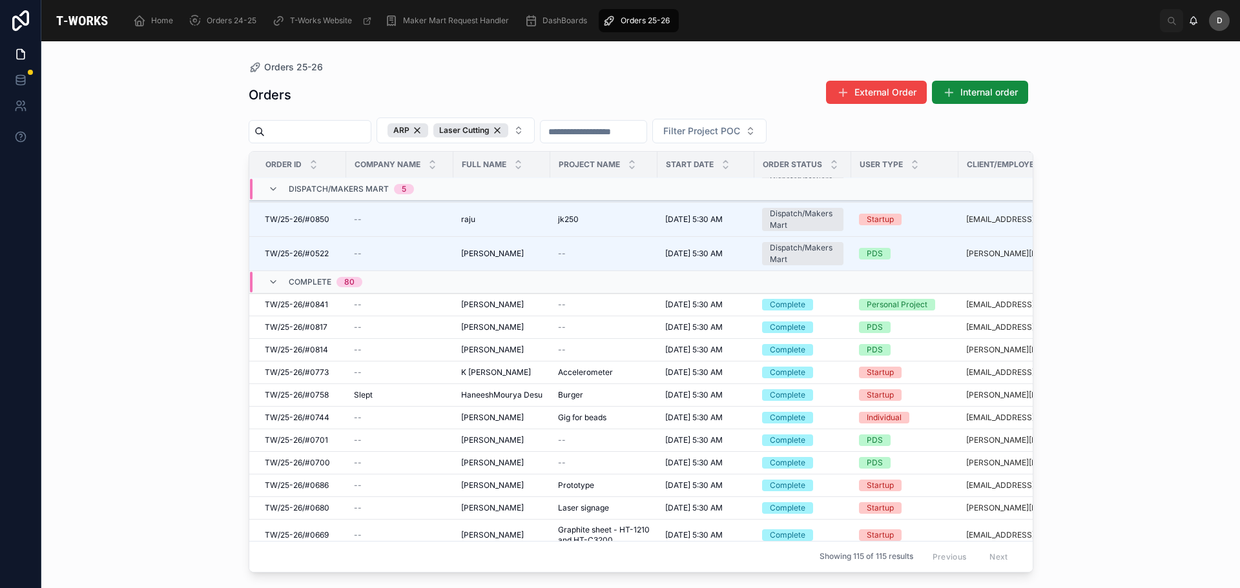
scroll to position [1095, 0]
